Goal: Task Accomplishment & Management: Manage account settings

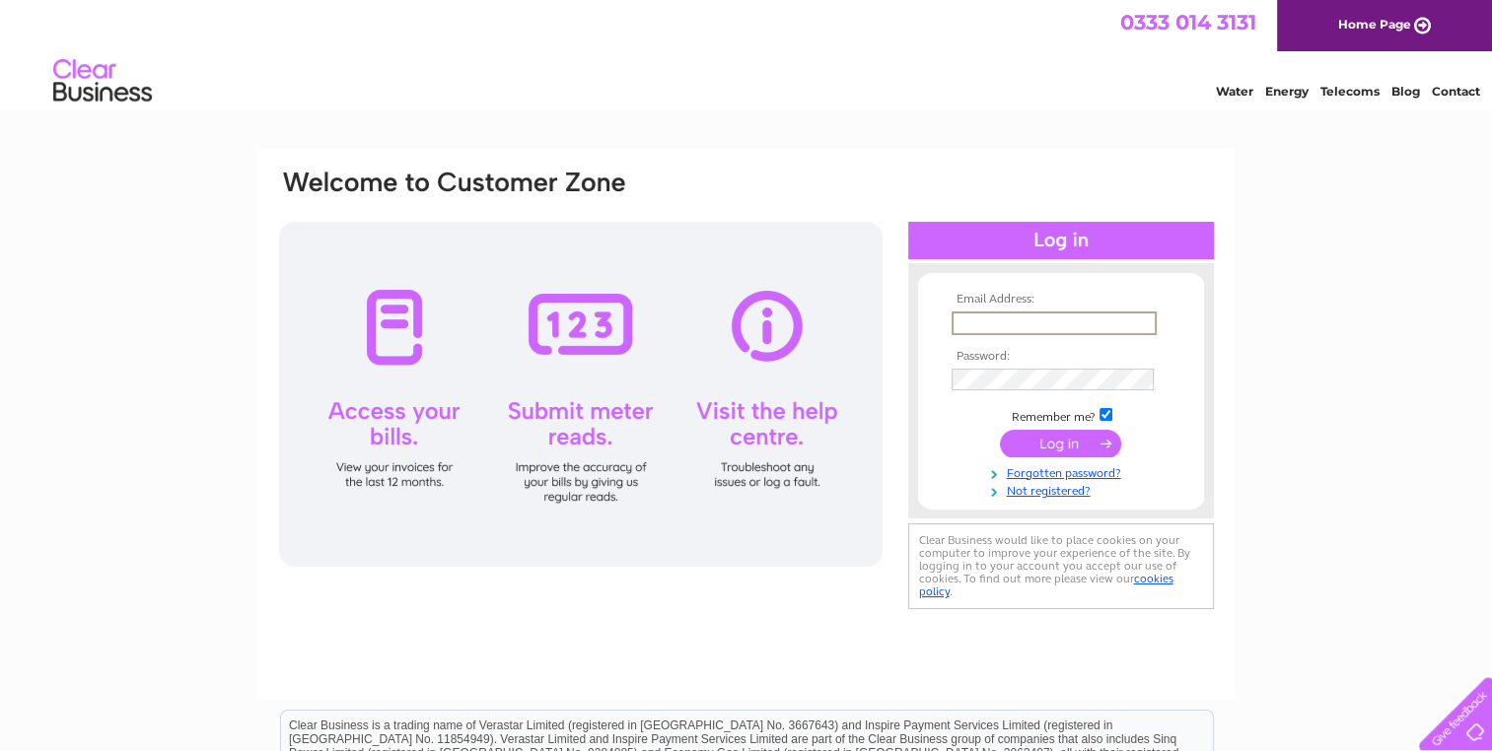
click at [985, 320] on input "text" at bounding box center [1053, 324] width 205 height 24
type input "andrew@taxologyllp.co.uk"
click at [1000, 429] on input "submit" at bounding box center [1060, 443] width 121 height 28
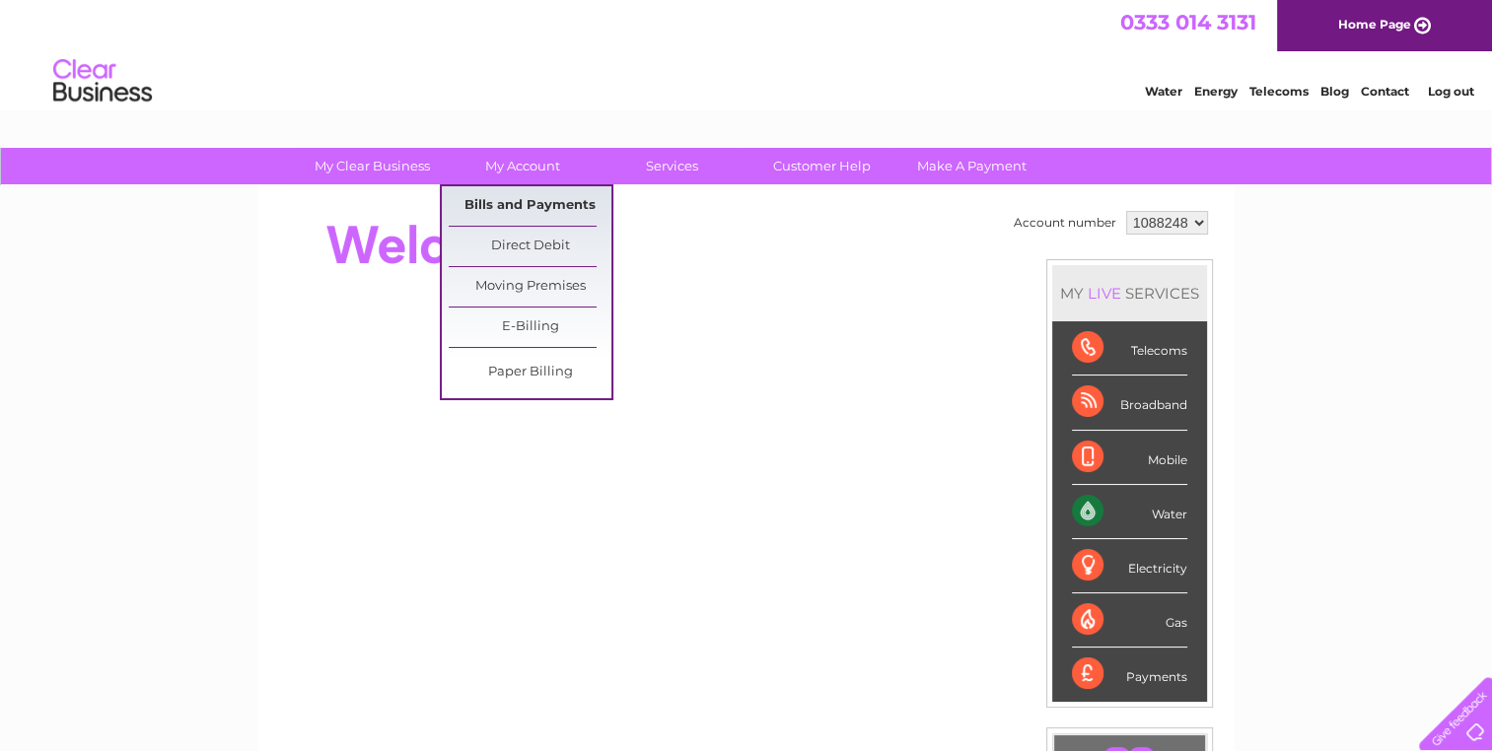
click at [529, 207] on link "Bills and Payments" at bounding box center [530, 205] width 163 height 39
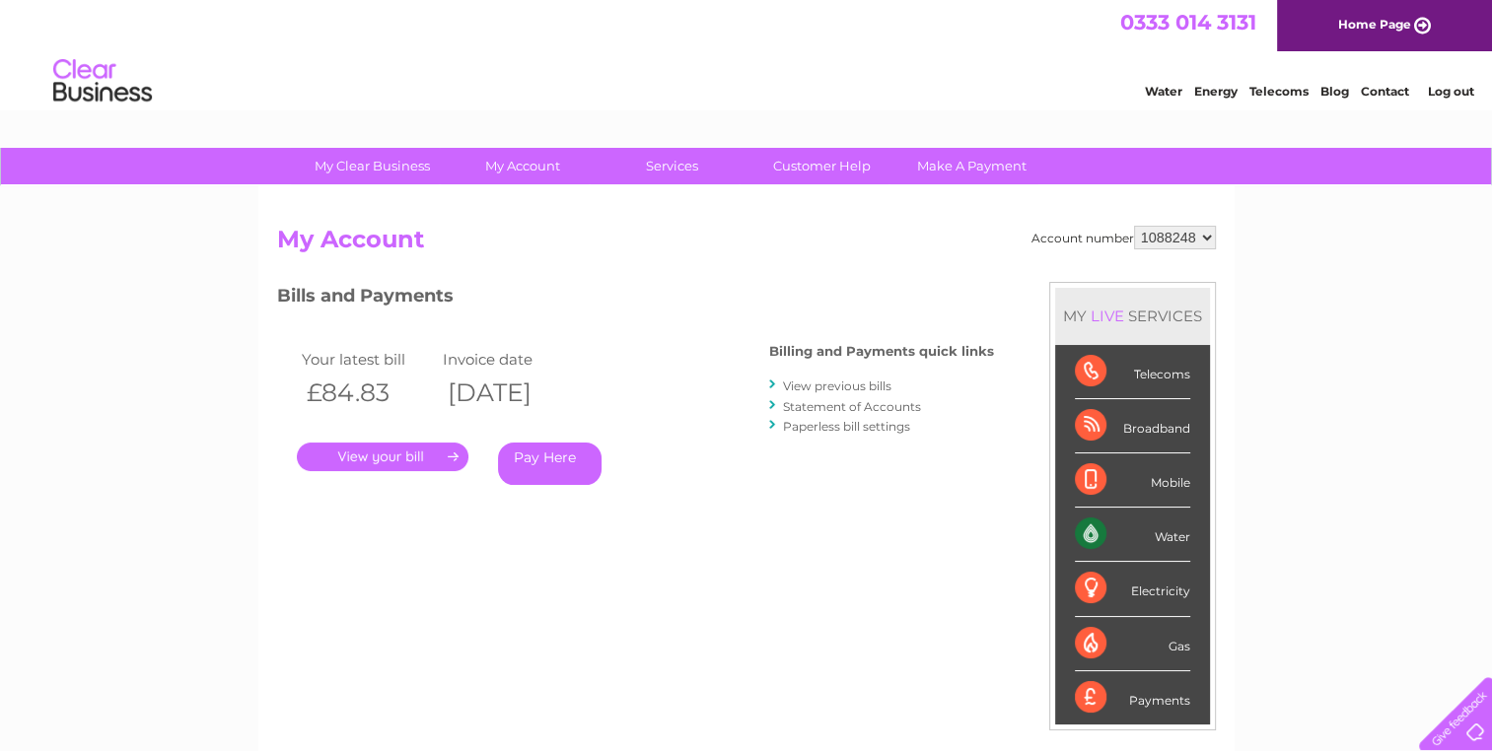
click at [365, 457] on link "." at bounding box center [383, 457] width 172 height 29
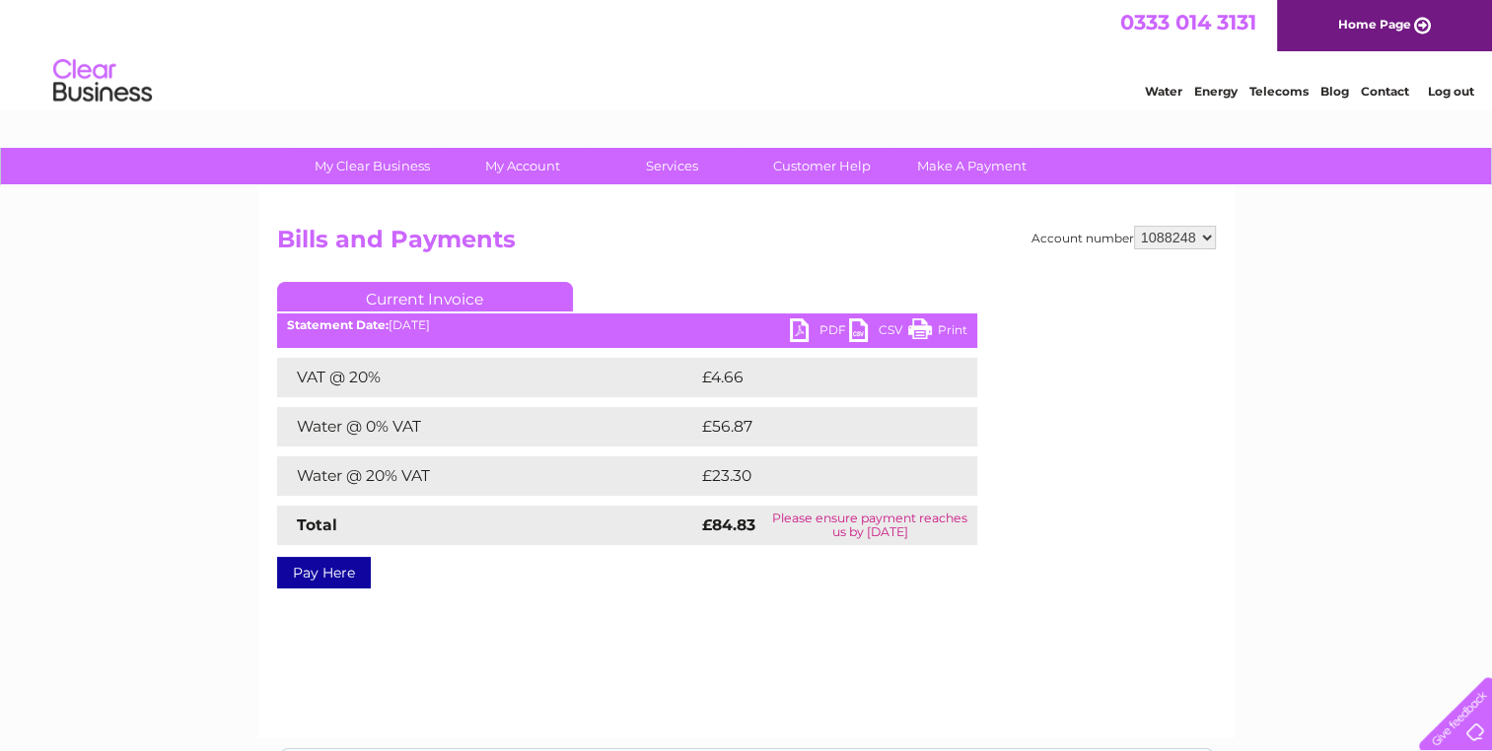
click at [838, 338] on link "PDF" at bounding box center [819, 332] width 59 height 29
click at [1441, 89] on link "Log out" at bounding box center [1450, 91] width 46 height 15
